Goal: Transaction & Acquisition: Download file/media

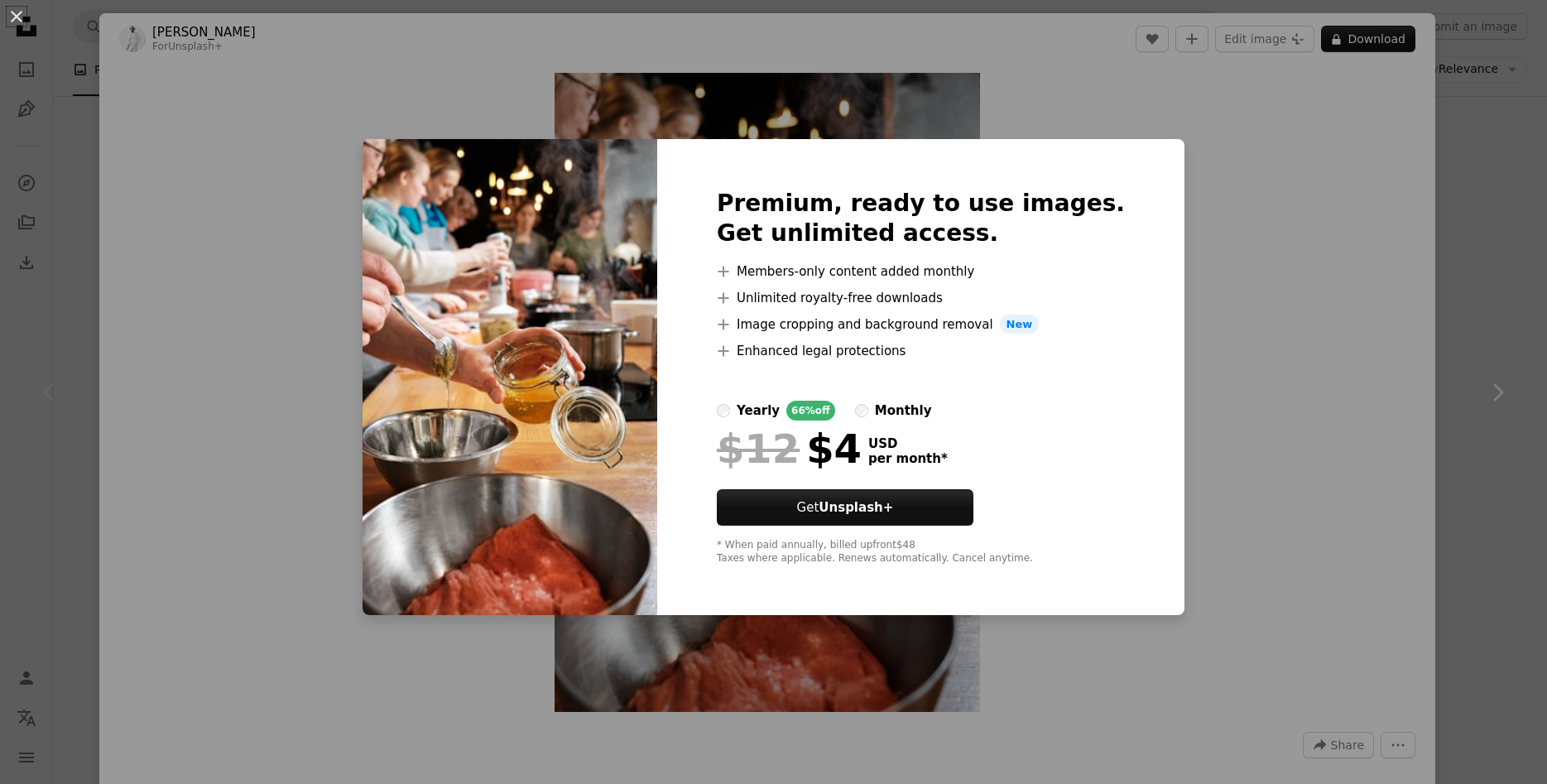
click at [1416, 227] on div "An X shape Premium, ready to use images. Get unlimited access. A plus sign Memb…" at bounding box center [774, 392] width 1547 height 784
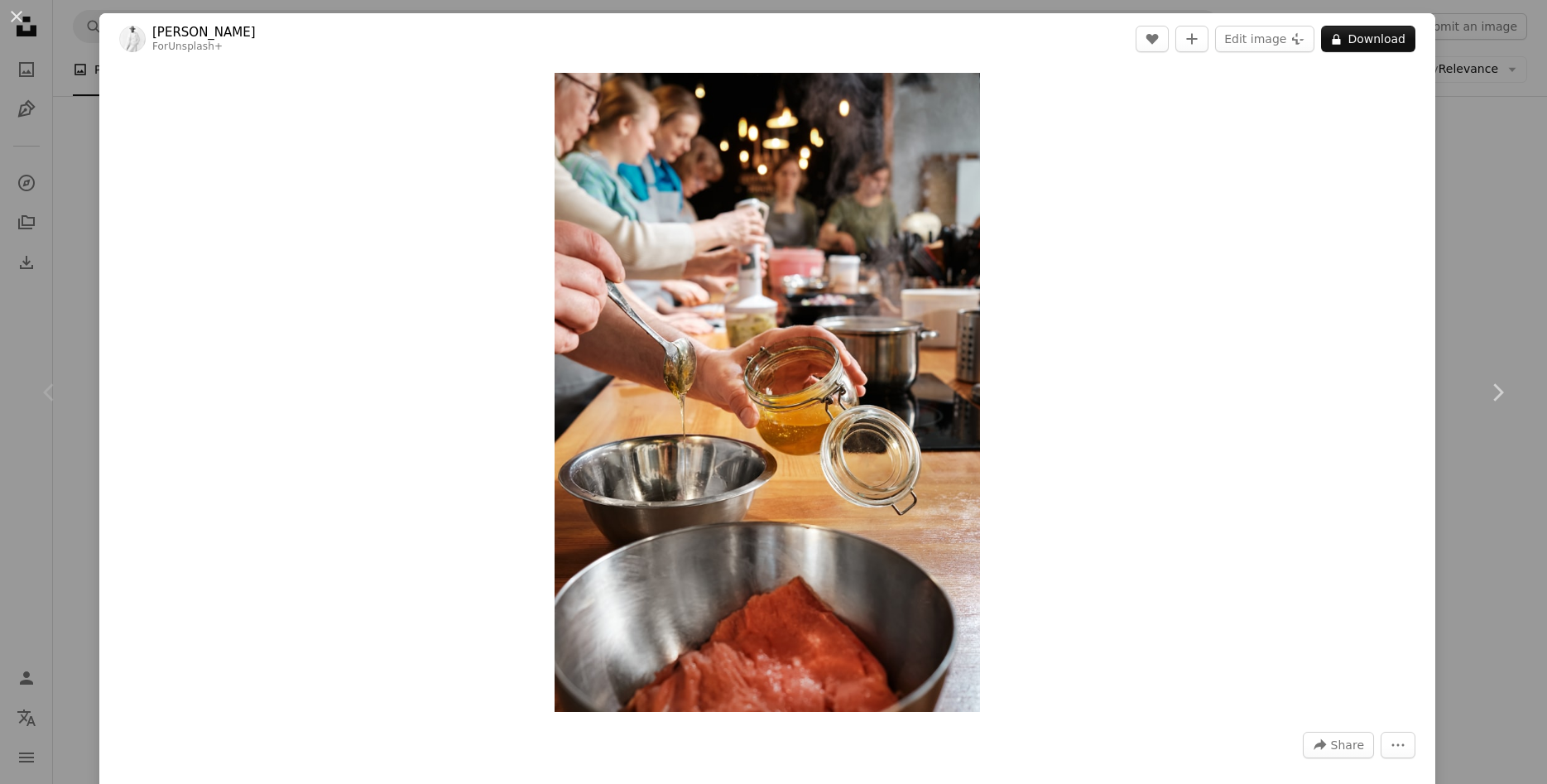
click at [79, 187] on div "An X shape Chevron left Chevron right [PERSON_NAME] For Unsplash+ A heart A plu…" at bounding box center [774, 392] width 1547 height 784
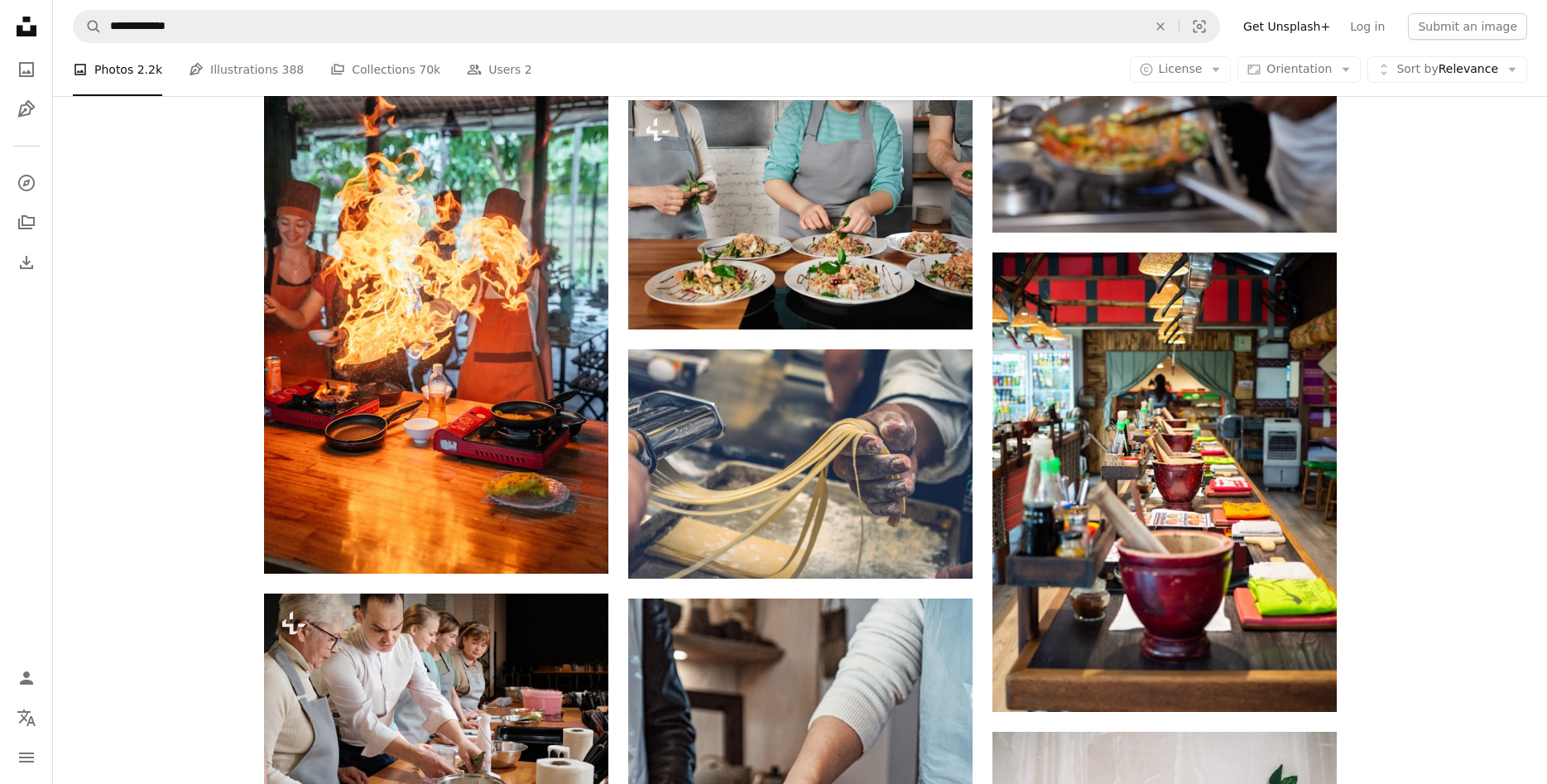
scroll to position [1725, 0]
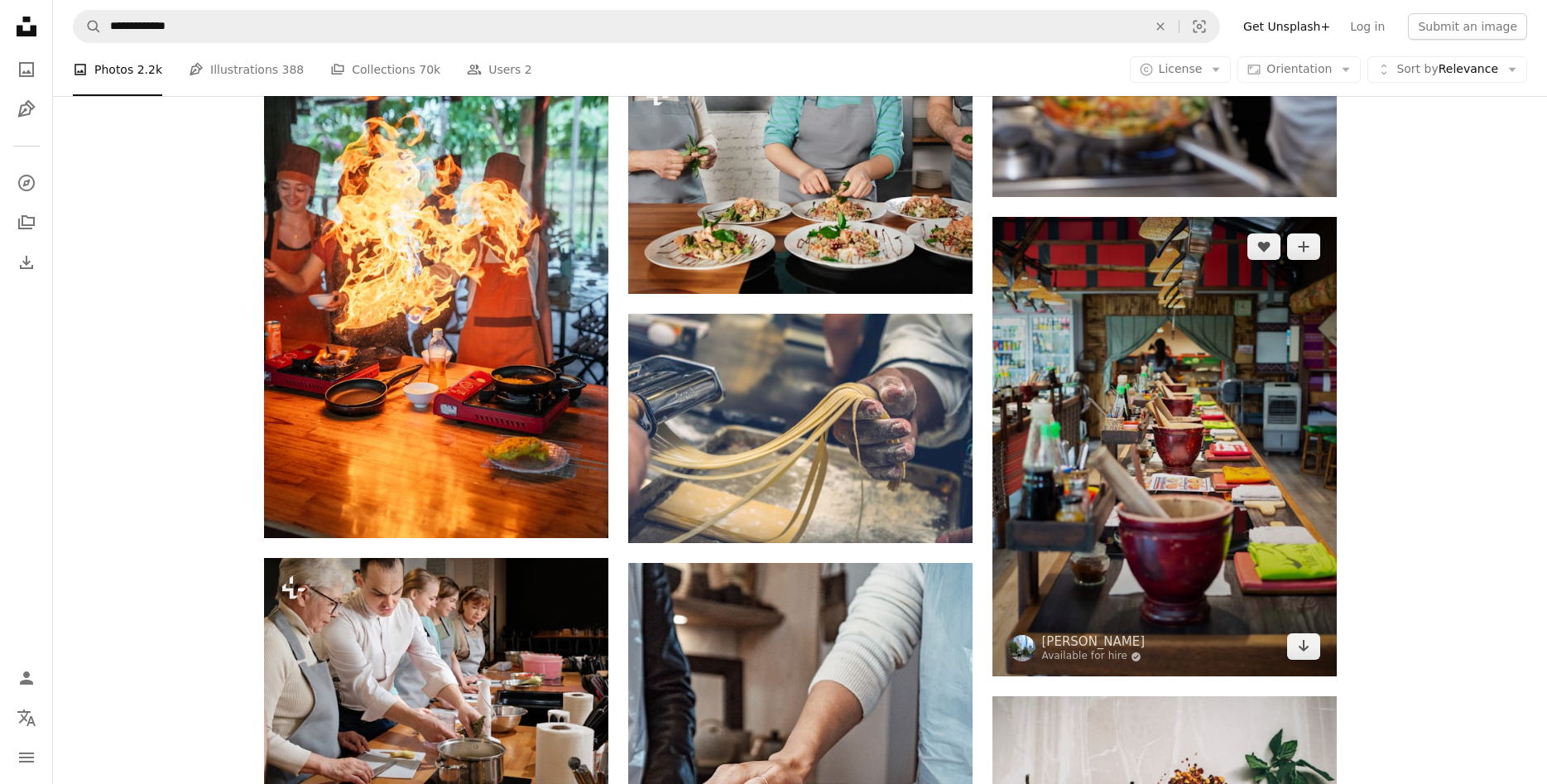
click at [1187, 444] on img at bounding box center [1164, 447] width 344 height 460
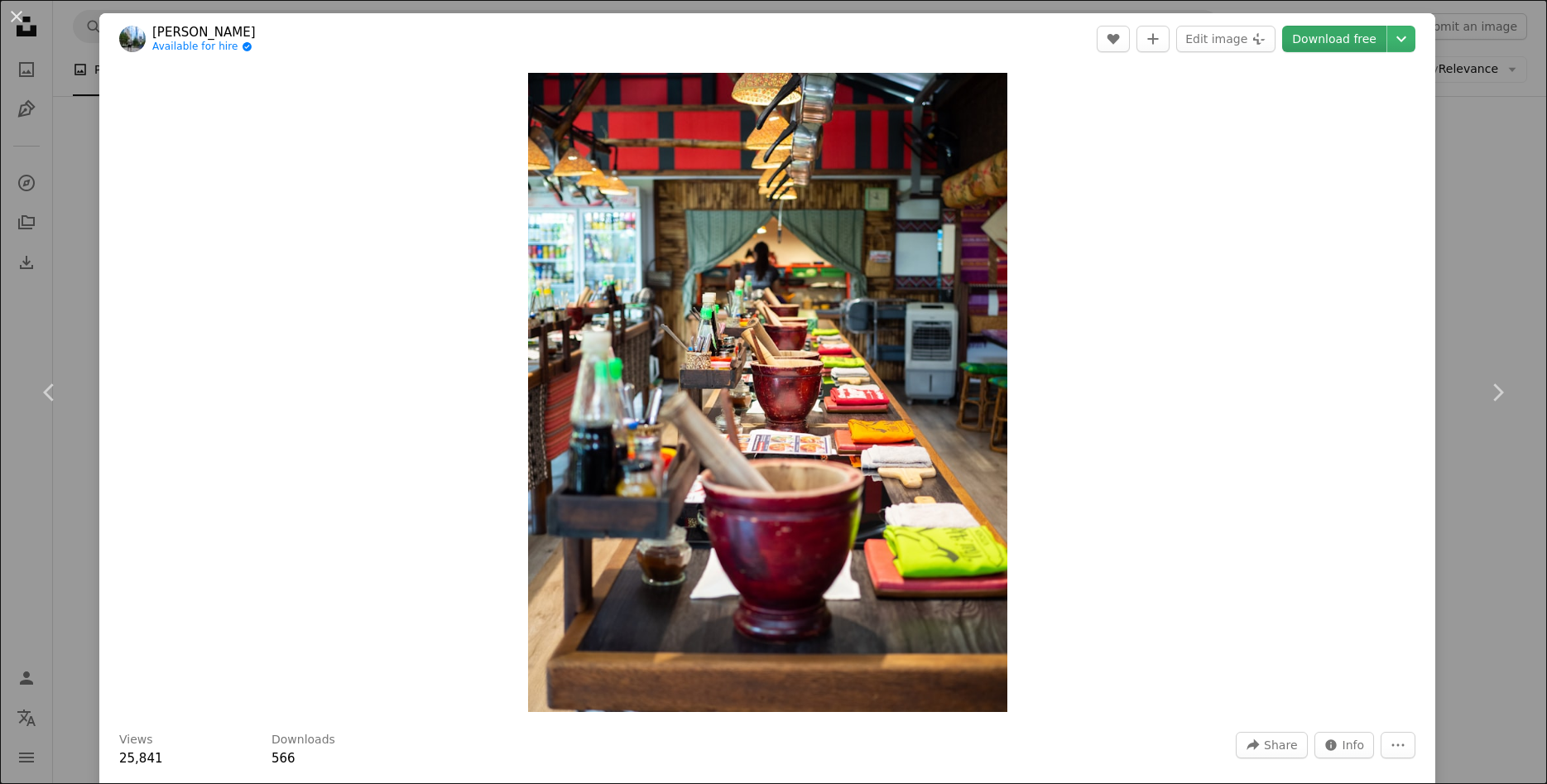
click at [1328, 38] on link "Download free" at bounding box center [1334, 39] width 104 height 26
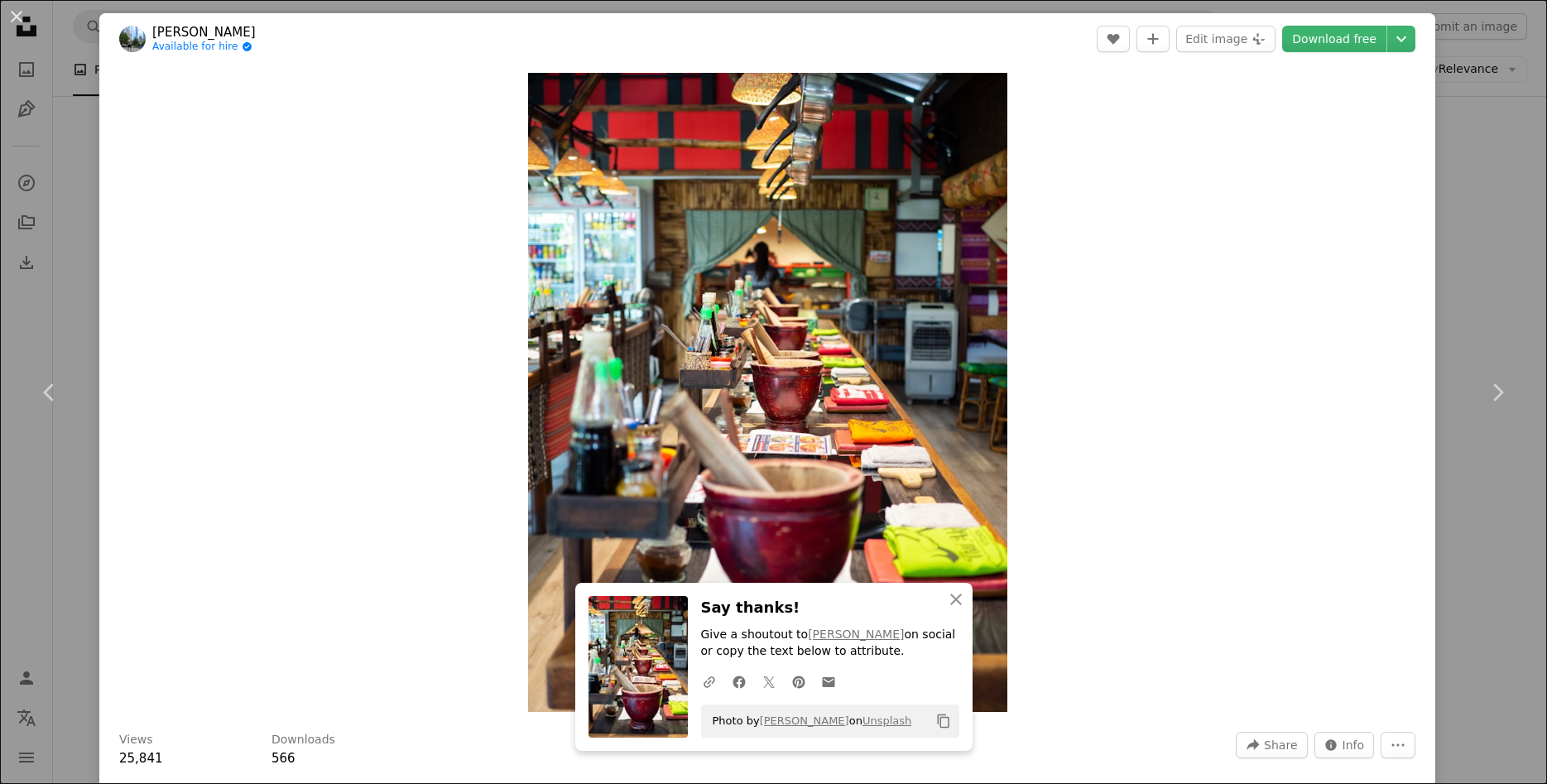
click at [84, 198] on div "An X shape Chevron left Chevron right [PERSON_NAME] Available for hire A checkm…" at bounding box center [774, 392] width 1547 height 784
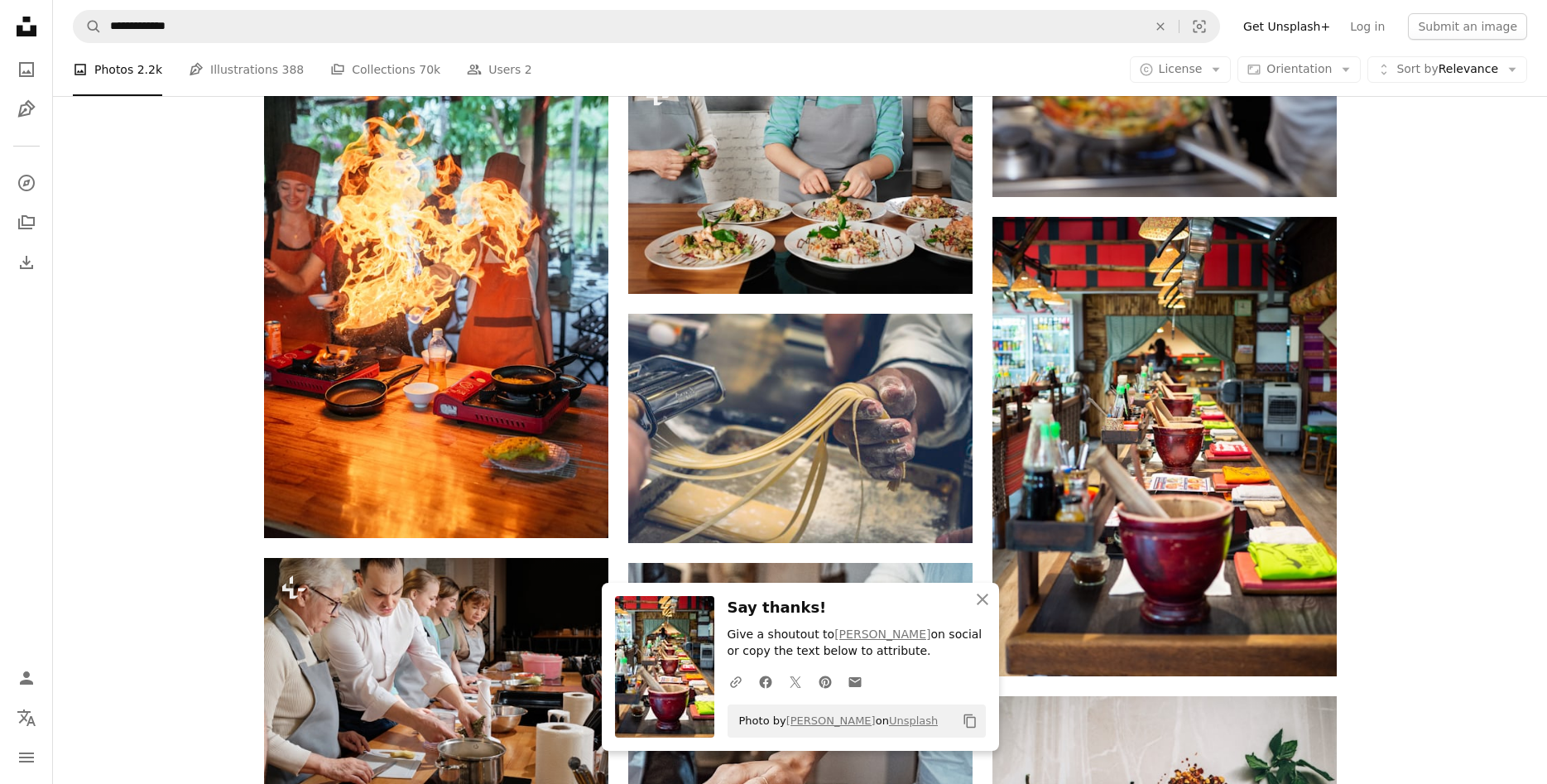
scroll to position [1724, 0]
